Goal: Information Seeking & Learning: Learn about a topic

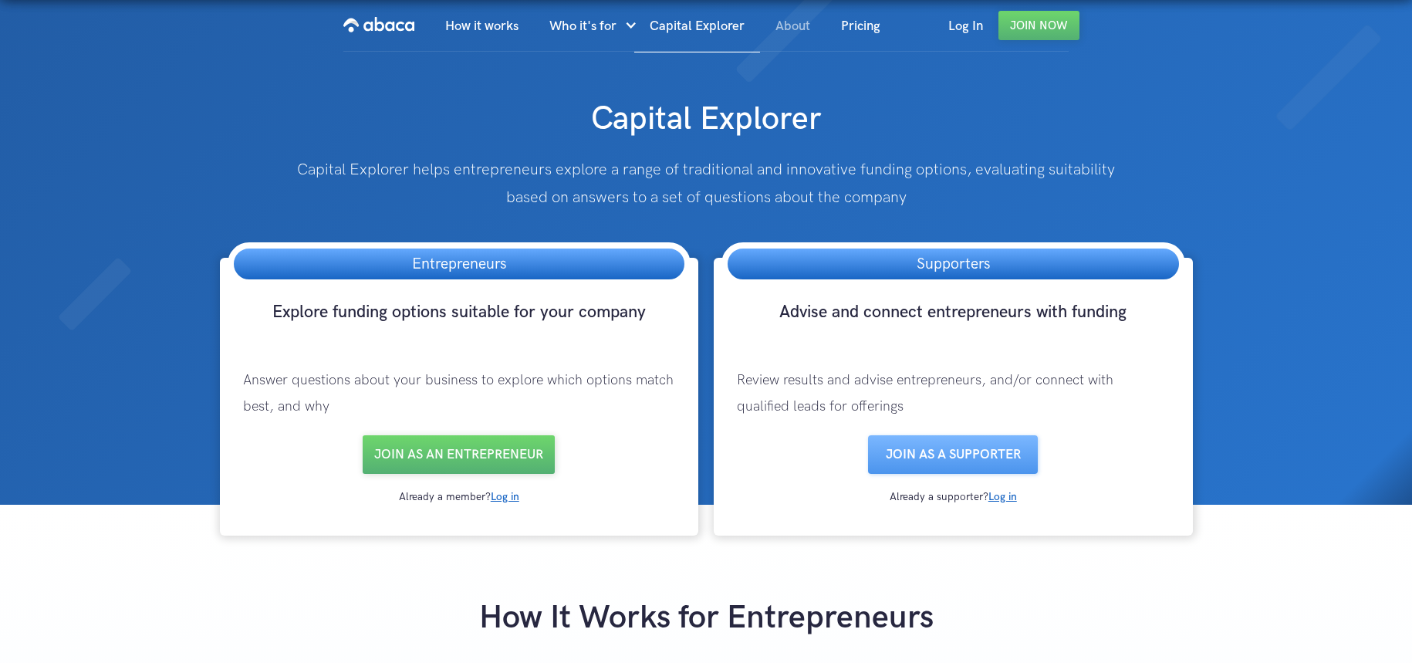
click at [786, 27] on link "About" at bounding box center [793, 26] width 66 height 52
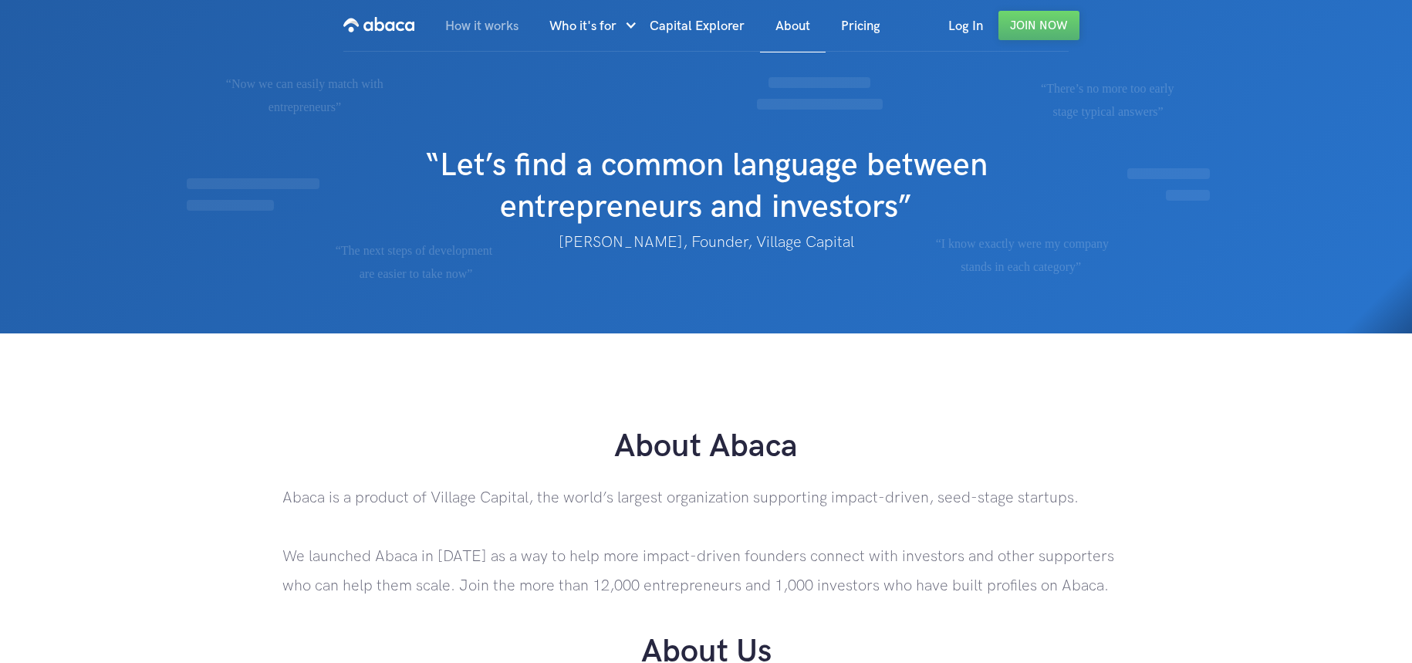
click at [481, 20] on link "How it works" at bounding box center [482, 26] width 104 height 52
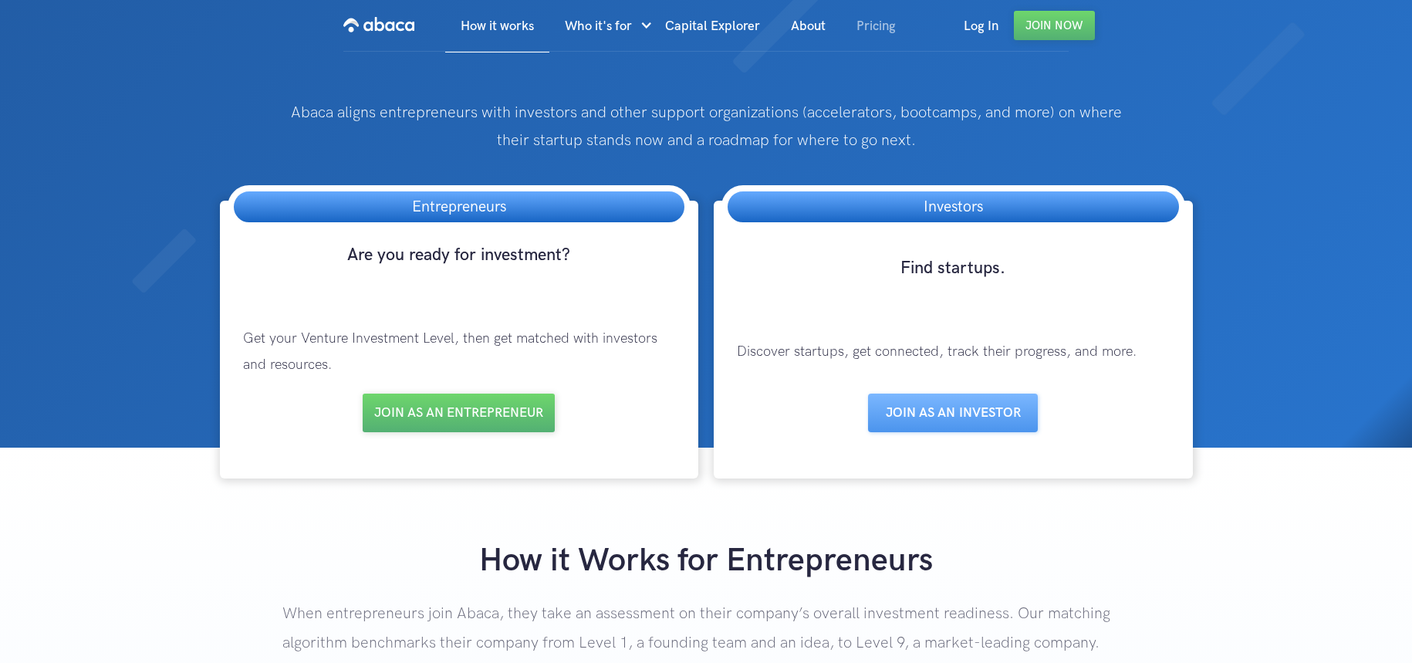
click at [888, 25] on link "Pricing" at bounding box center [876, 26] width 70 height 52
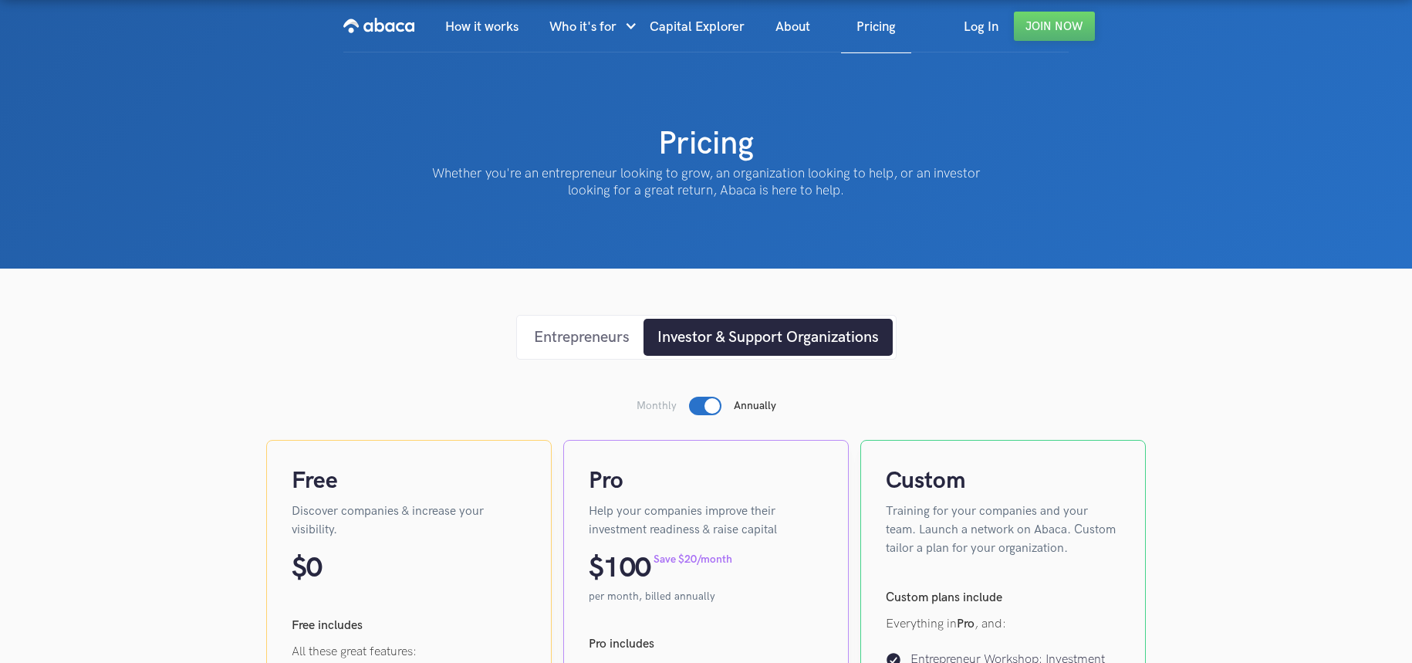
click at [601, 349] on link "Entrepreneurs" at bounding box center [581, 337] width 123 height 37
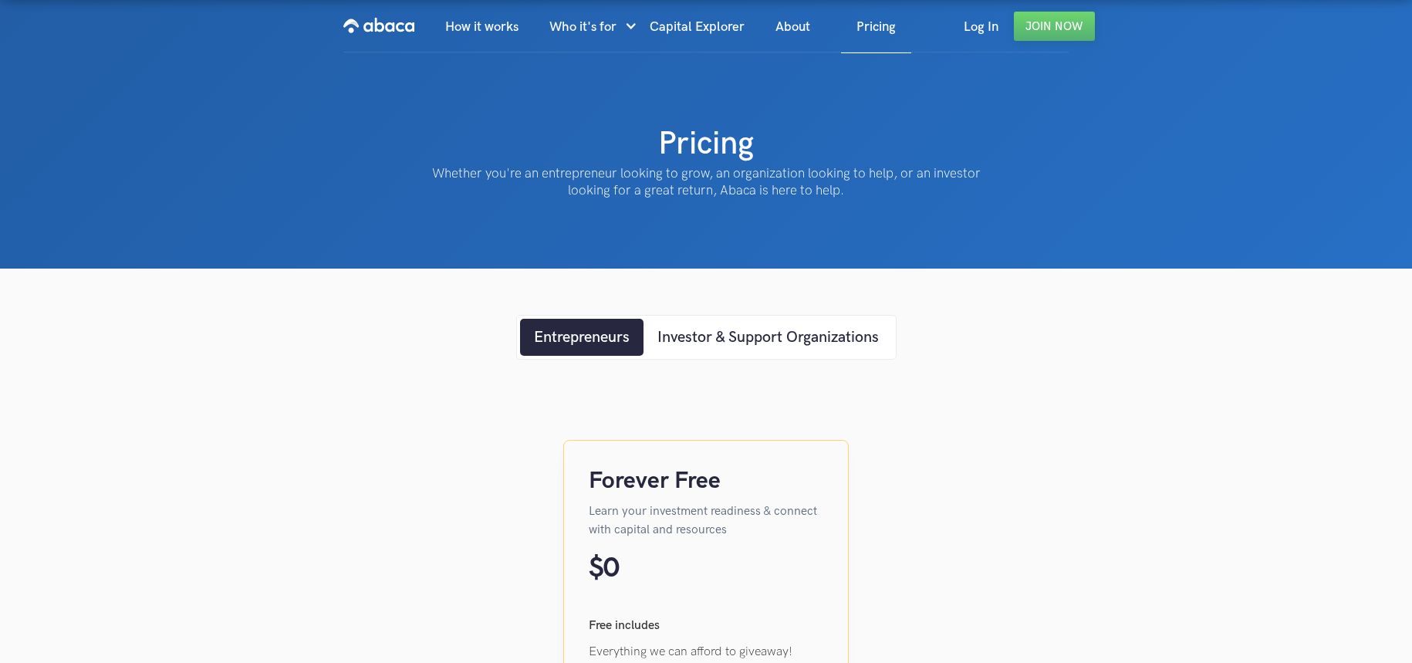
click at [373, 24] on img "home" at bounding box center [378, 25] width 71 height 25
